Goal: Task Accomplishment & Management: Use online tool/utility

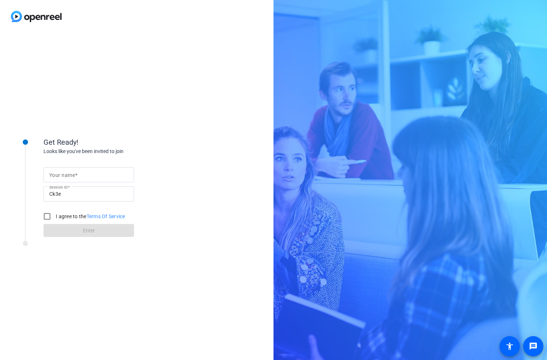
click at [70, 177] on mat-label "Your name" at bounding box center [62, 175] width 26 height 6
click at [70, 177] on input "Your name" at bounding box center [88, 175] width 79 height 9
type input "[PERSON_NAME]"
click at [46, 217] on input "I agree to the Terms Of Service" at bounding box center [47, 216] width 14 height 14
checkbox input "true"
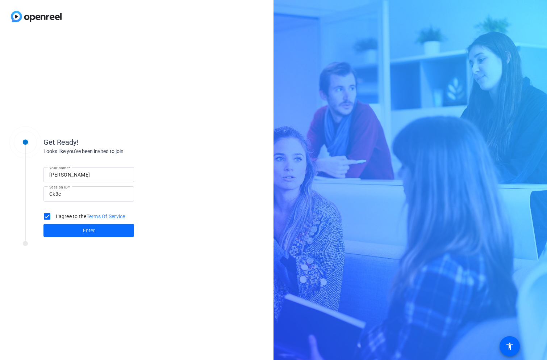
click at [73, 235] on span at bounding box center [88, 230] width 91 height 17
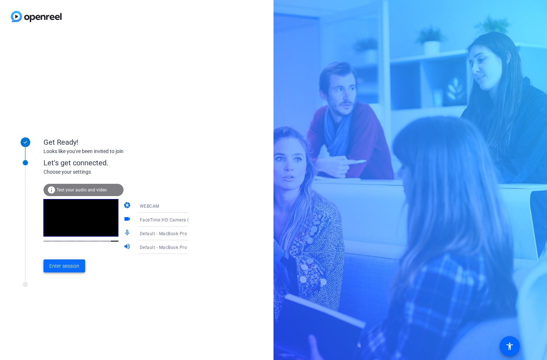
click at [70, 269] on span "Enter session" at bounding box center [64, 267] width 30 height 8
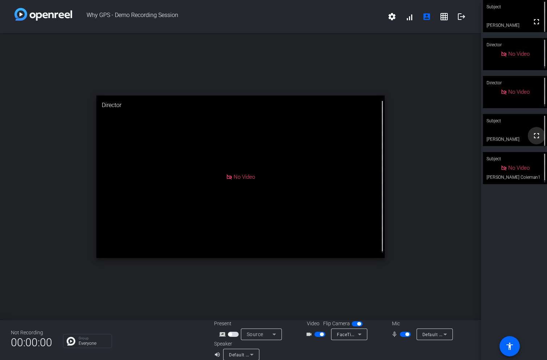
click at [533, 138] on mat-icon "fullscreen" at bounding box center [536, 135] width 9 height 9
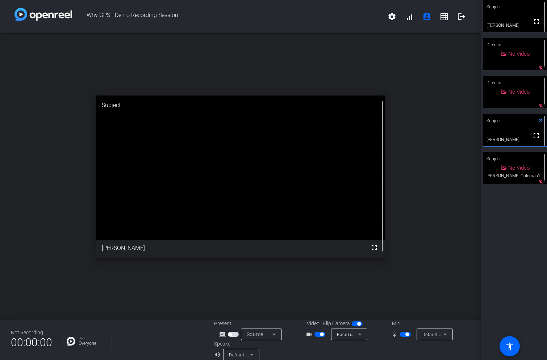
click at [400, 337] on span "button" at bounding box center [405, 334] width 11 height 5
click at [400, 335] on span "button" at bounding box center [402, 335] width 4 height 4
click at [400, 332] on span "button" at bounding box center [405, 334] width 11 height 5
click at [400, 336] on span "button" at bounding box center [405, 334] width 11 height 5
click at [401, 335] on span "button" at bounding box center [402, 335] width 4 height 4
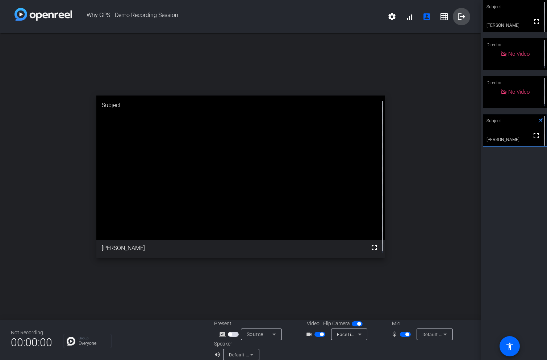
click at [457, 16] on mat-icon "logout" at bounding box center [461, 16] width 9 height 9
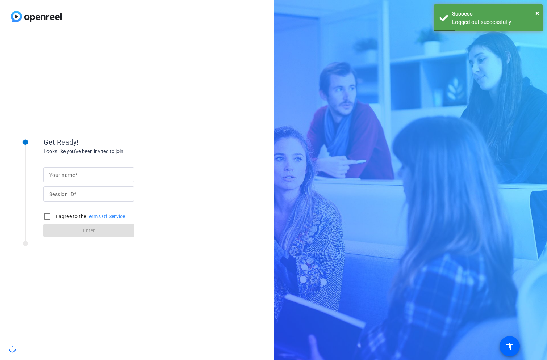
click at [119, 60] on div "Get Ready! Looks like you've been invited to join Your name Session ID I agree …" at bounding box center [136, 196] width 273 height 327
